Goal: Browse casually: Explore the website without a specific task or goal

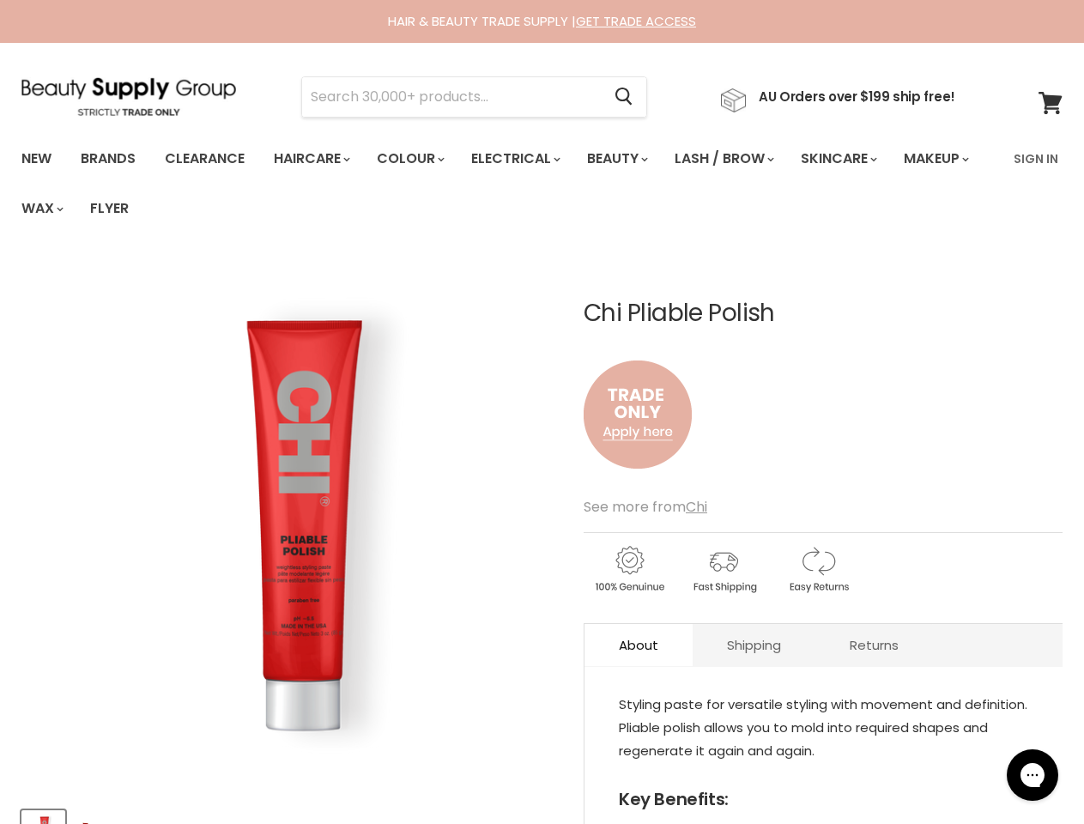
click at [541, 412] on img "Chi Pliable Polish image. Click or Scroll to Zoom." at bounding box center [289, 525] width 536 height 536
click at [456, 97] on input "Search" at bounding box center [451, 96] width 299 height 39
click at [632, 97] on icon "Search" at bounding box center [623, 97] width 17 height 18
click at [317, 159] on link "Haircare" at bounding box center [311, 159] width 100 height 36
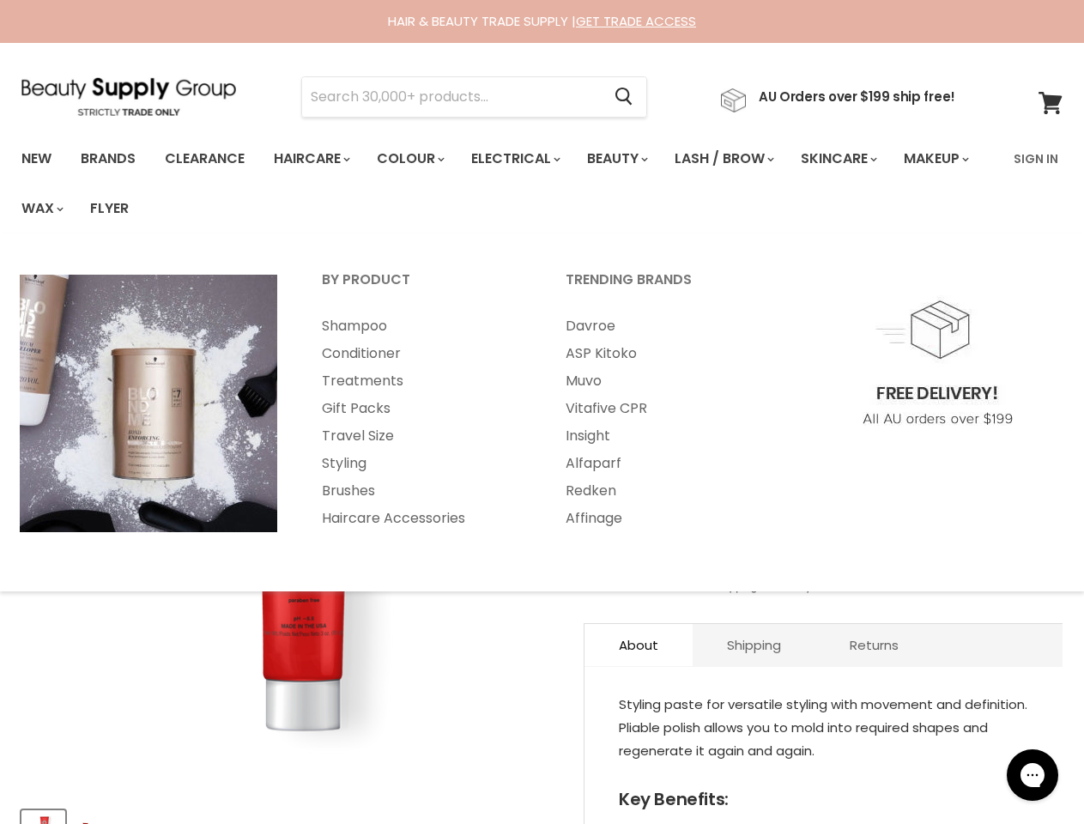
click at [420, 159] on link "Colour" at bounding box center [409, 159] width 91 height 36
click at [527, 159] on link "Electrical" at bounding box center [514, 159] width 112 height 36
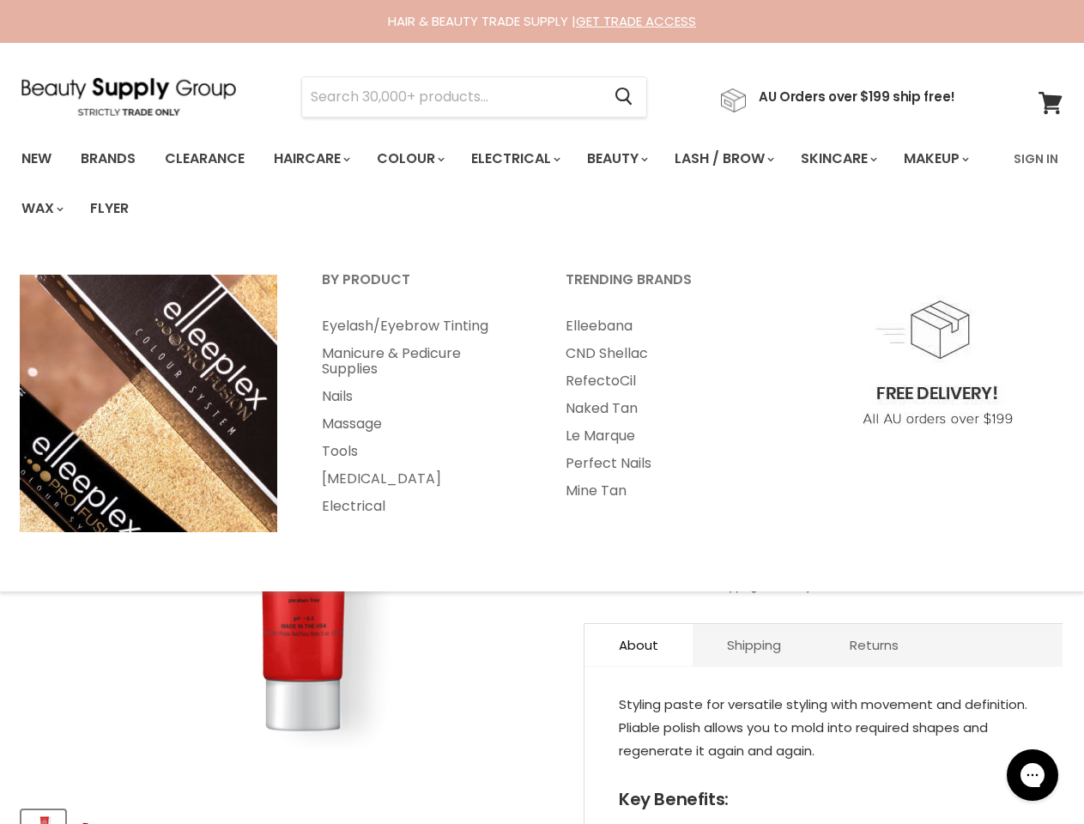
click at [631, 159] on link "Beauty" at bounding box center [616, 159] width 84 height 36
click at [742, 159] on link "Lash / Brow" at bounding box center [722, 159] width 123 height 36
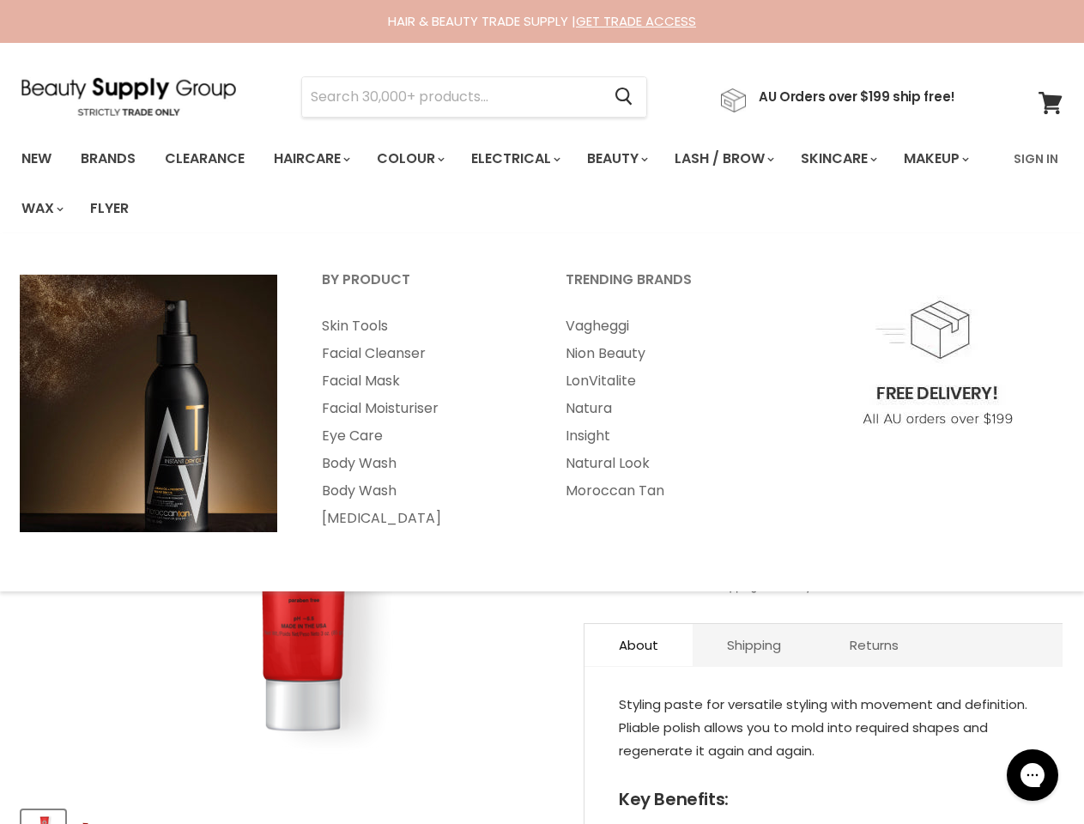
click at [860, 159] on link "Skincare" at bounding box center [838, 159] width 100 height 36
click at [891, 177] on link "Makeup" at bounding box center [935, 159] width 88 height 36
